Goal: Task Accomplishment & Management: Manage account settings

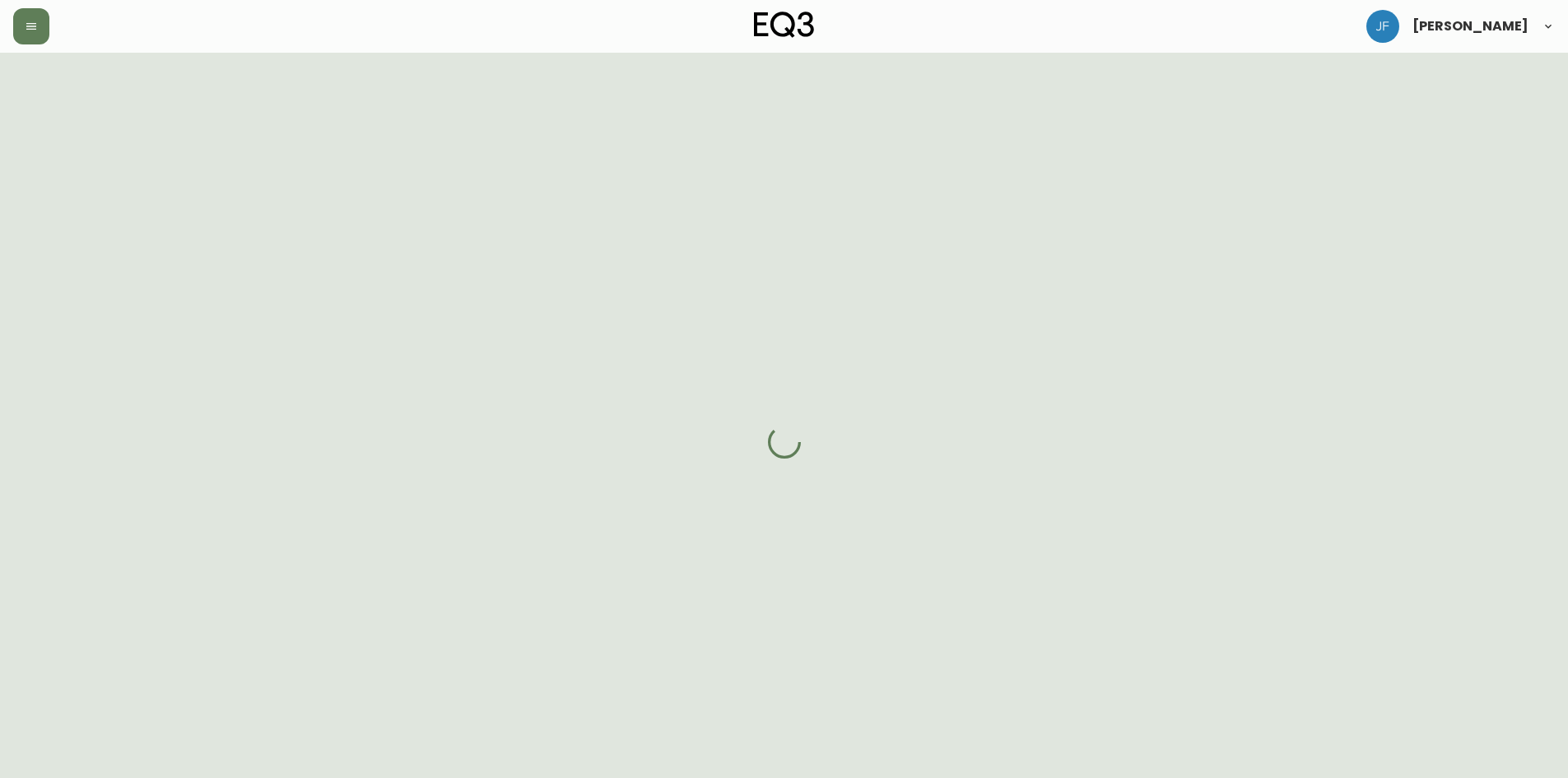
select select "PROCESSING"
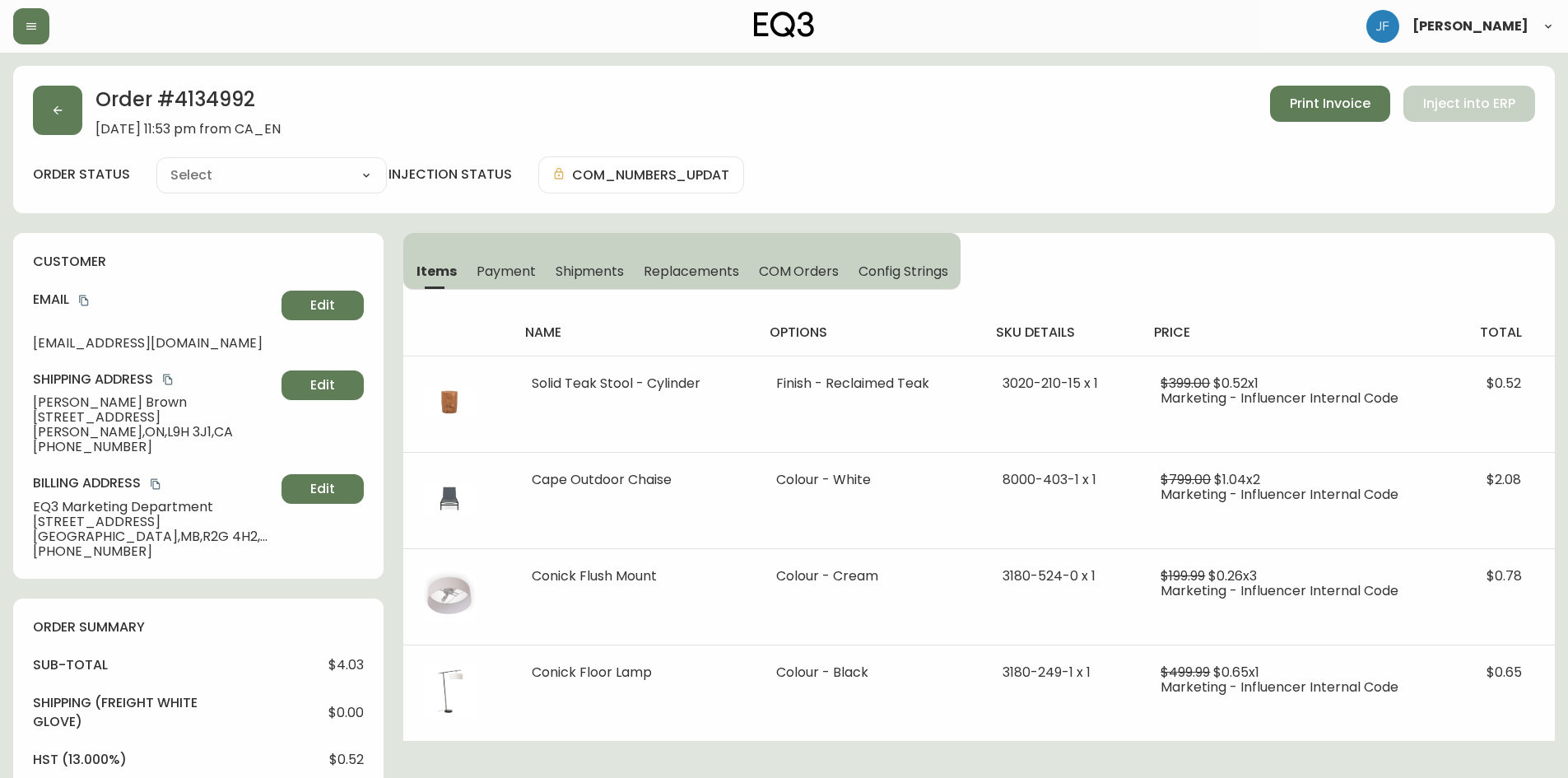
type input "Fully Shipped"
select select "FULLY_SHIPPED"
